Goal: Information Seeking & Learning: Learn about a topic

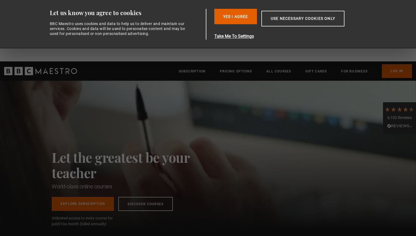
click at [225, 24] on button "Yes I Agree" at bounding box center [235, 16] width 43 height 15
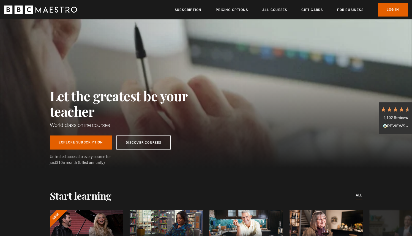
click at [227, 12] on link "Pricing Options" at bounding box center [232, 10] width 32 height 6
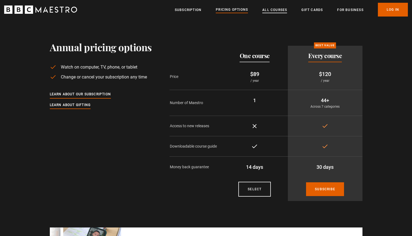
click at [278, 11] on link "All Courses" at bounding box center [274, 10] width 25 height 6
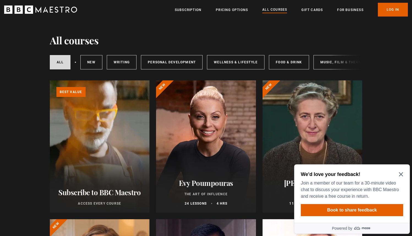
scroll to position [1, 0]
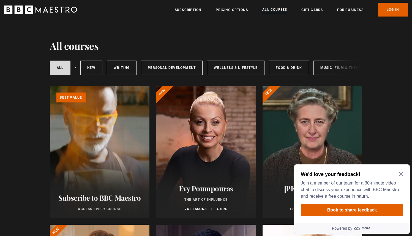
click at [401, 173] on icon "Close Maze Prompt" at bounding box center [401, 174] width 4 height 4
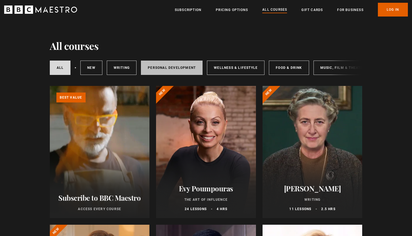
click at [187, 69] on link "Personal Development" at bounding box center [172, 68] width 62 height 14
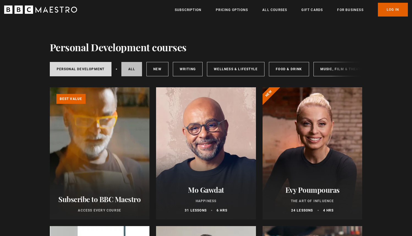
click at [131, 72] on link "All courses" at bounding box center [131, 69] width 21 height 14
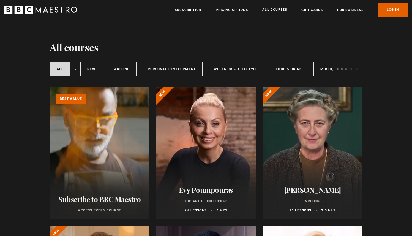
click at [194, 11] on link "Subscription" at bounding box center [188, 10] width 27 height 6
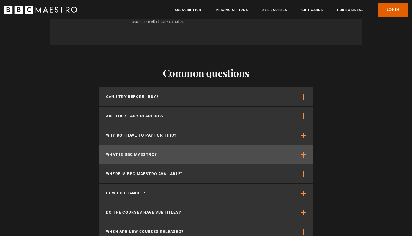
scroll to position [1435, 0]
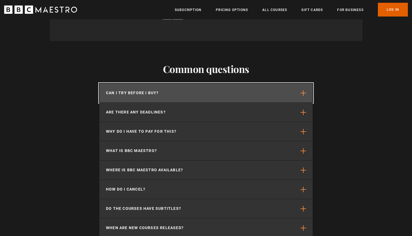
click at [304, 83] on button "Can I try before I buy?" at bounding box center [205, 92] width 213 height 19
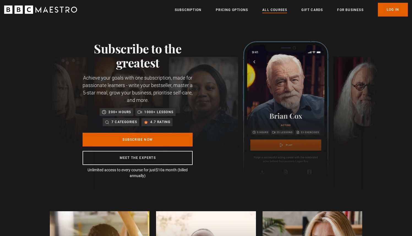
scroll to position [0, 866]
click at [270, 9] on link "All Courses" at bounding box center [274, 10] width 25 height 6
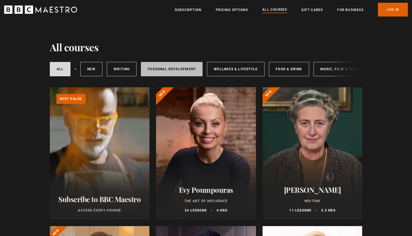
click at [178, 72] on link "Personal Development" at bounding box center [172, 69] width 62 height 14
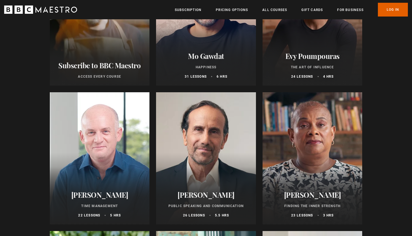
scroll to position [142, 0]
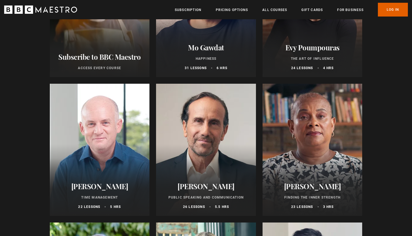
click at [83, 178] on div "Oliver Burkeman Time Management 22 lessons 5 hrs" at bounding box center [100, 195] width 100 height 40
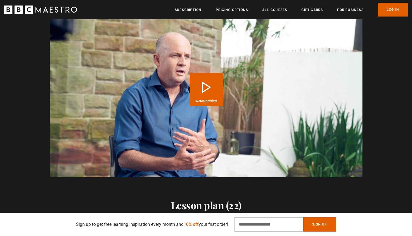
scroll to position [573, 0]
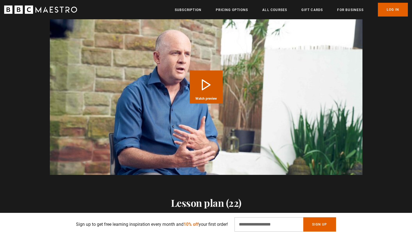
click at [214, 86] on button "Play Course overview for Time Management with [PERSON_NAME] Watch preview" at bounding box center [206, 86] width 33 height 33
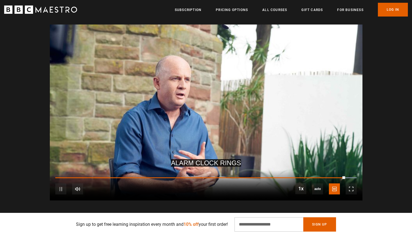
scroll to position [0, 938]
